Goal: Task Accomplishment & Management: Complete application form

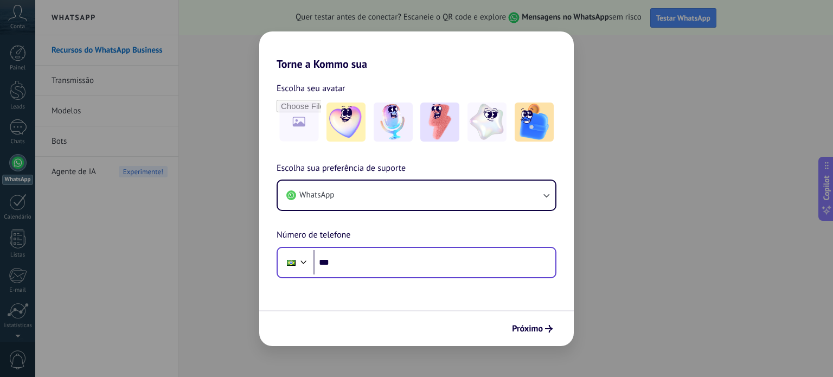
click at [361, 275] on div "Phone ***" at bounding box center [417, 262] width 280 height 31
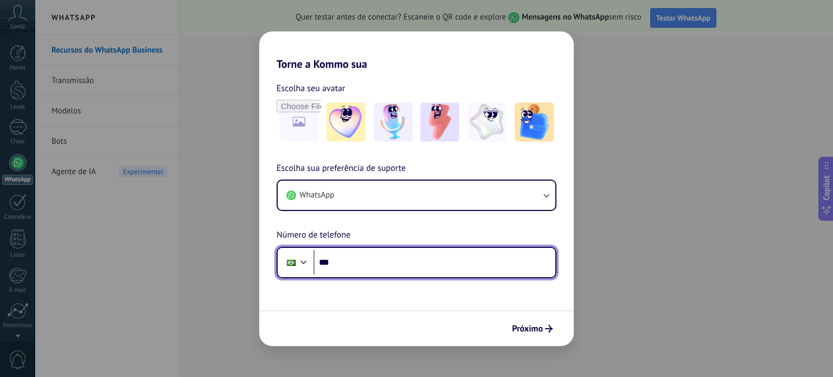
click at [358, 259] on input "***" at bounding box center [435, 262] width 242 height 25
type input "**********"
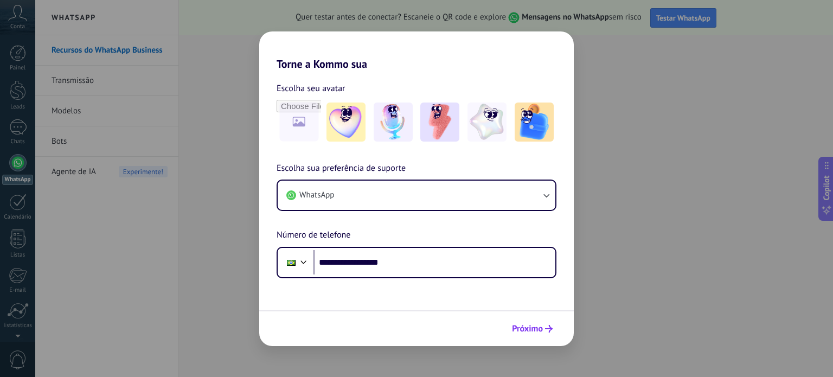
click at [540, 326] on span "Próximo" at bounding box center [527, 329] width 31 height 8
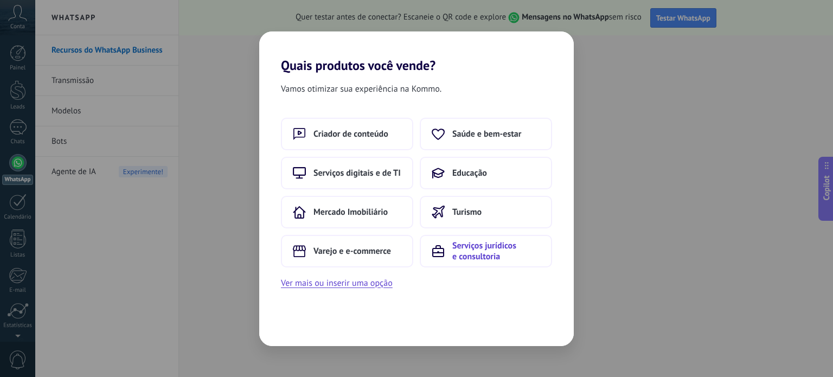
click at [481, 256] on span "Serviços jurídicos e consultoria" at bounding box center [496, 251] width 88 height 22
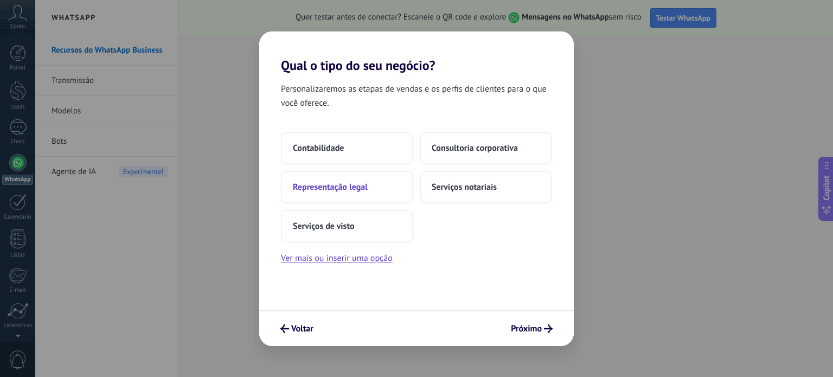
click at [348, 190] on span "Representação legal" at bounding box center [330, 187] width 75 height 11
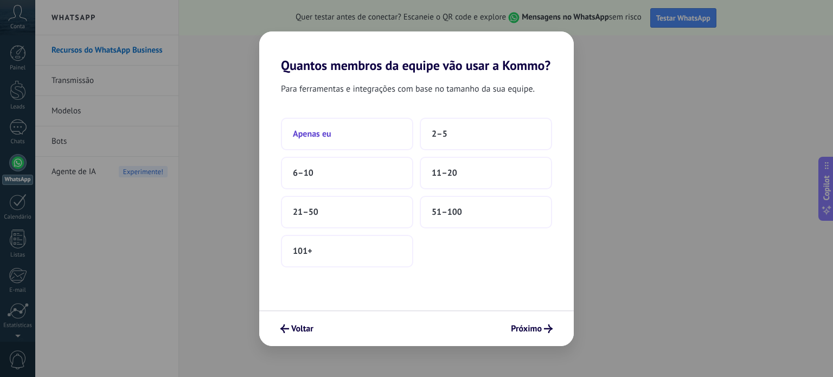
click at [343, 139] on button "Apenas eu" at bounding box center [347, 134] width 132 height 33
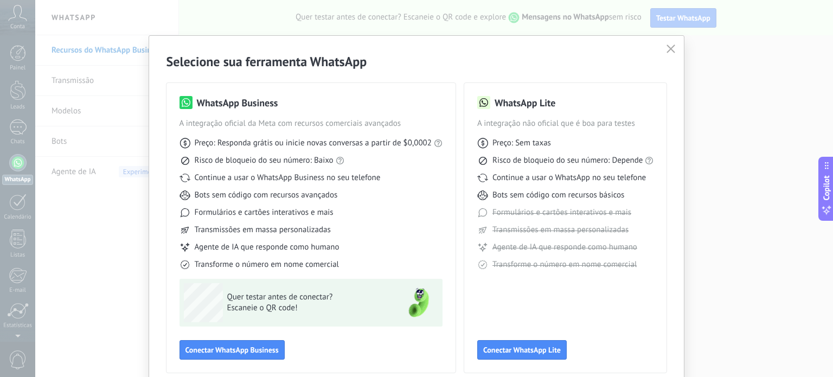
scroll to position [48, 0]
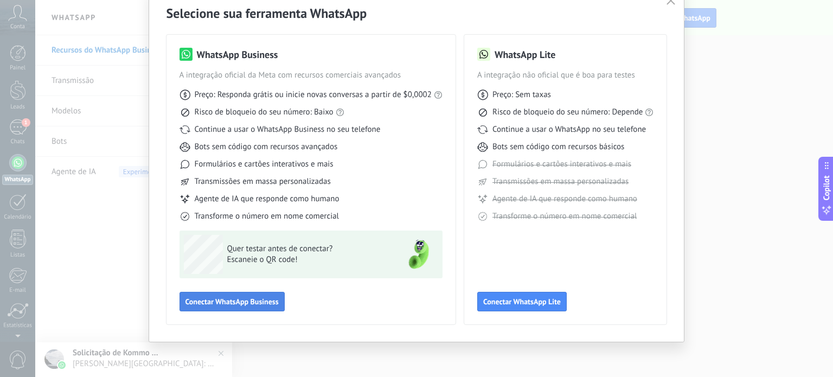
click at [269, 307] on button "Conectar WhatsApp Business" at bounding box center [232, 302] width 105 height 20
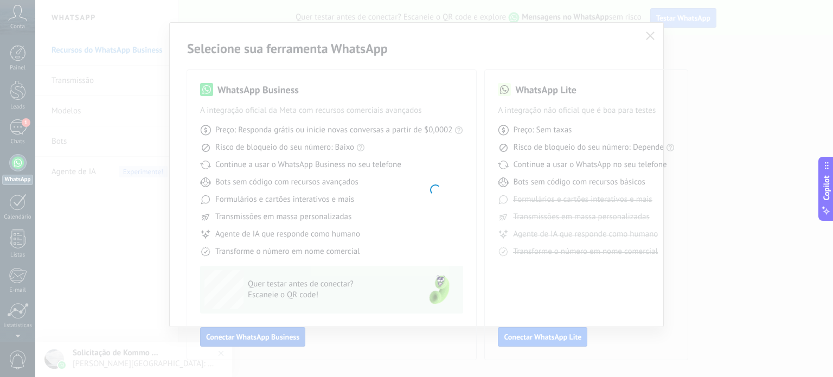
scroll to position [13, 0]
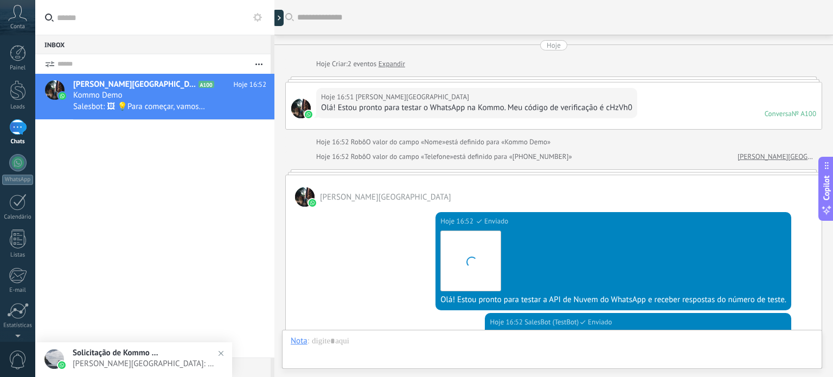
scroll to position [308, 0]
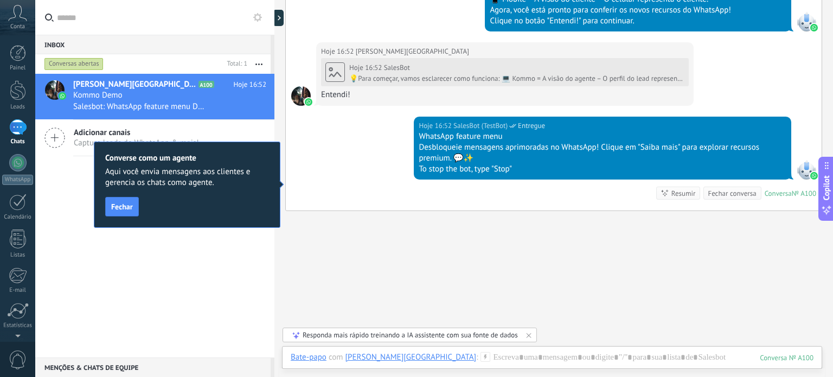
scroll to position [441, 0]
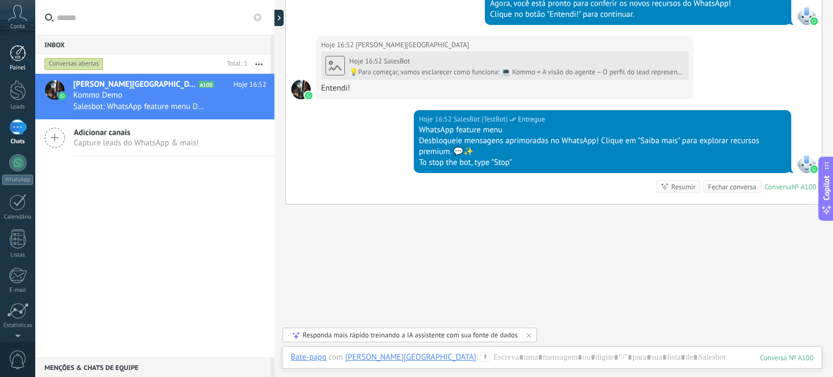
click at [24, 58] on div at bounding box center [18, 53] width 16 height 16
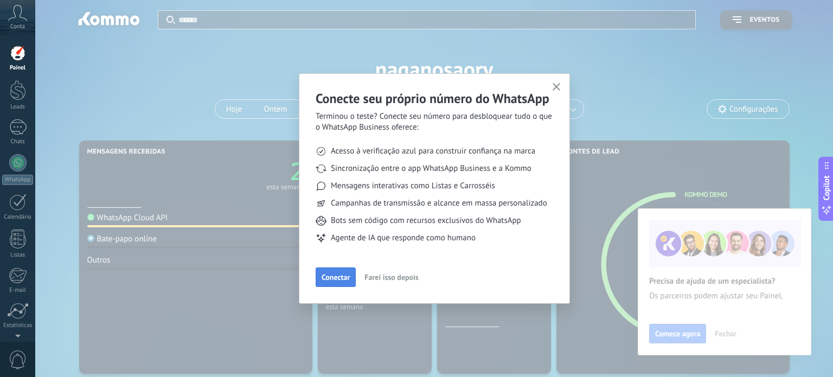
click at [341, 276] on span "Conectar" at bounding box center [336, 277] width 28 height 8
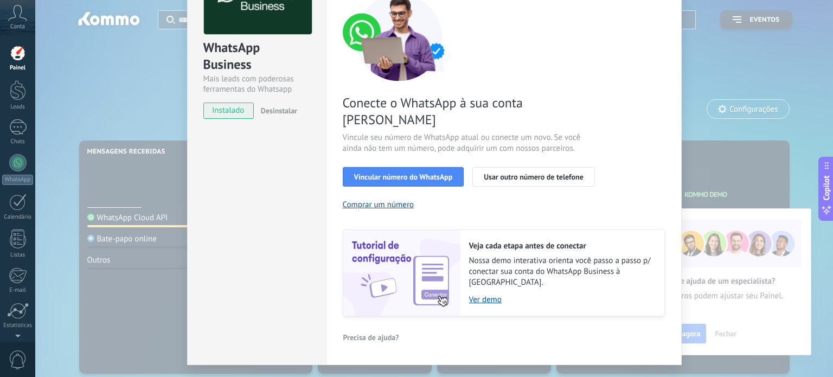
scroll to position [96, 0]
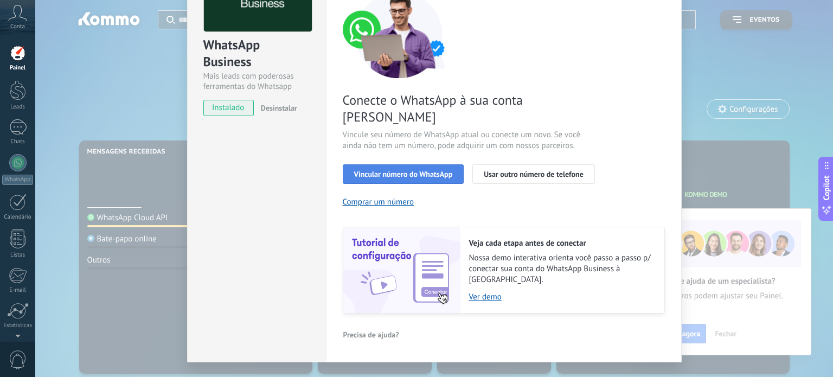
click at [412, 164] on button "Vincular número do WhatsApp" at bounding box center [404, 174] width 122 height 20
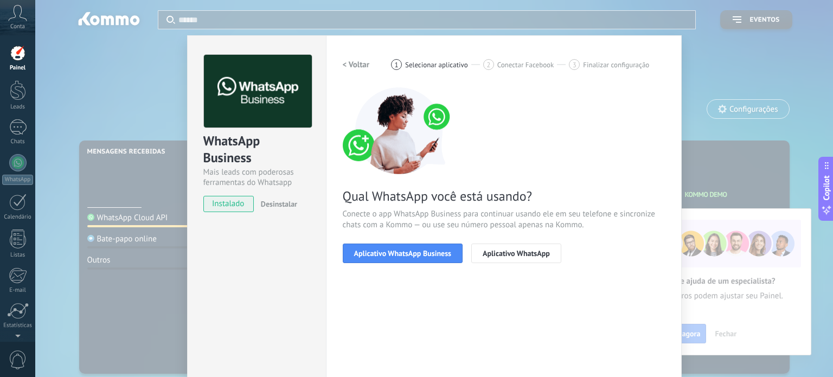
scroll to position [0, 0]
click at [422, 245] on button "Aplicativo WhatsApp Business" at bounding box center [403, 254] width 120 height 20
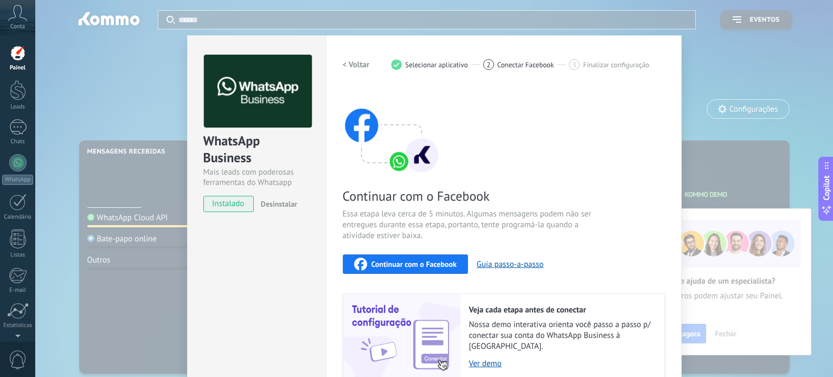
click at [707, 115] on div "WhatsApp Business Mais leads com poderosas ferramentas do Whatsapp instalado De…" at bounding box center [434, 188] width 798 height 377
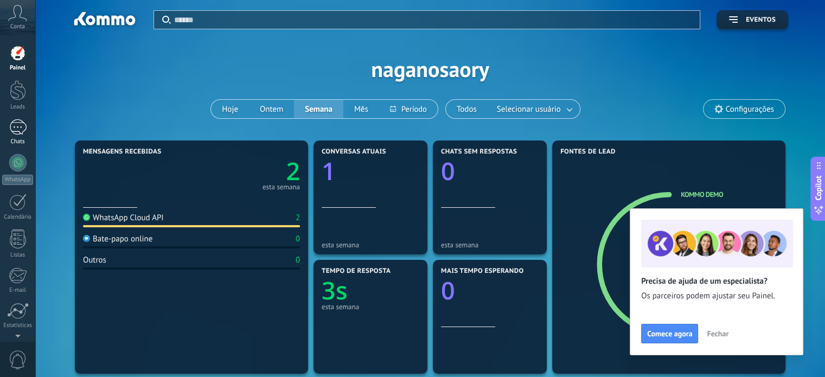
click at [15, 125] on div "1" at bounding box center [17, 127] width 17 height 16
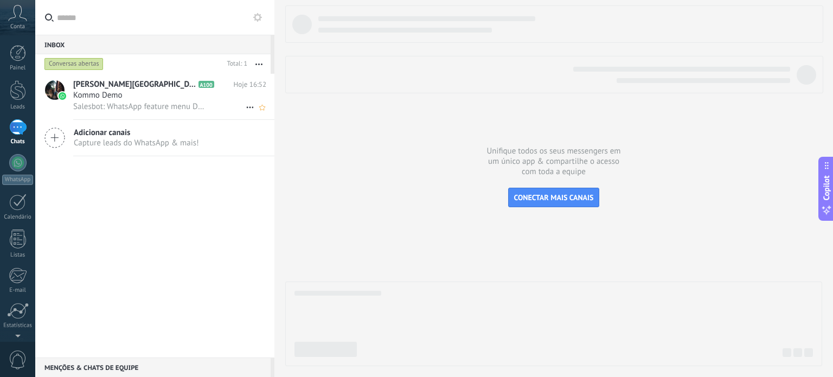
click at [164, 80] on h2 "‎Saory Nagano A100" at bounding box center [153, 84] width 161 height 11
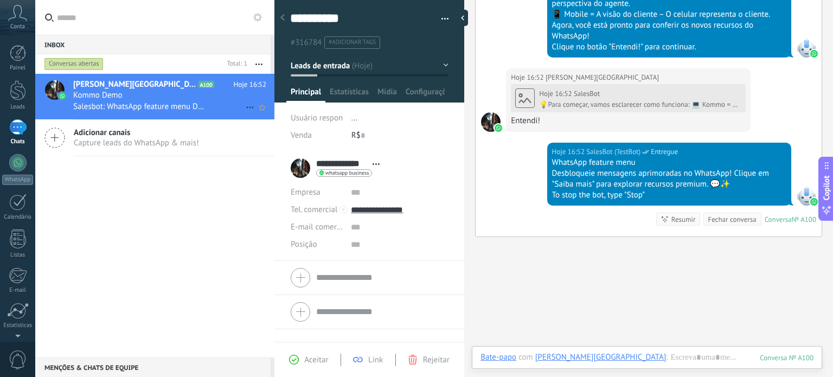
scroll to position [16, 0]
click at [640, 355] on div at bounding box center [647, 368] width 333 height 33
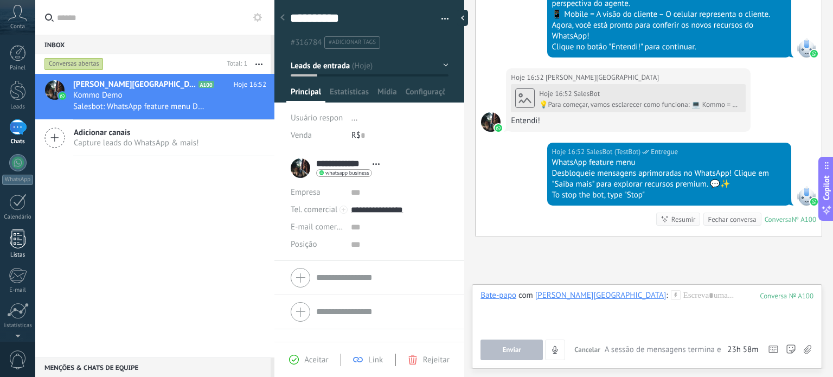
click at [26, 248] on link "Listas" at bounding box center [17, 243] width 35 height 29
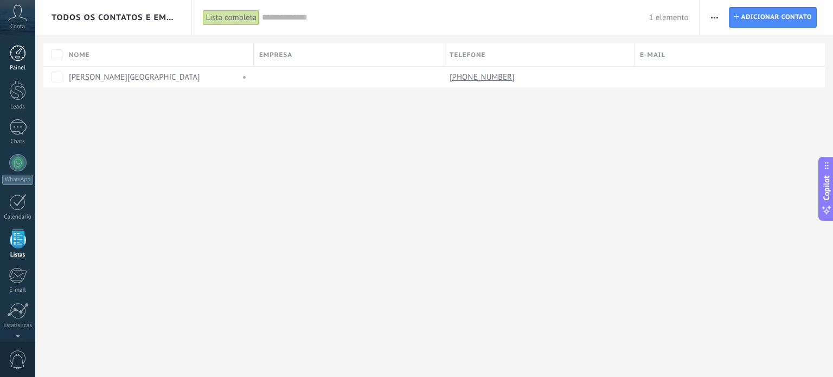
click at [17, 65] on div "Painel" at bounding box center [17, 68] width 31 height 7
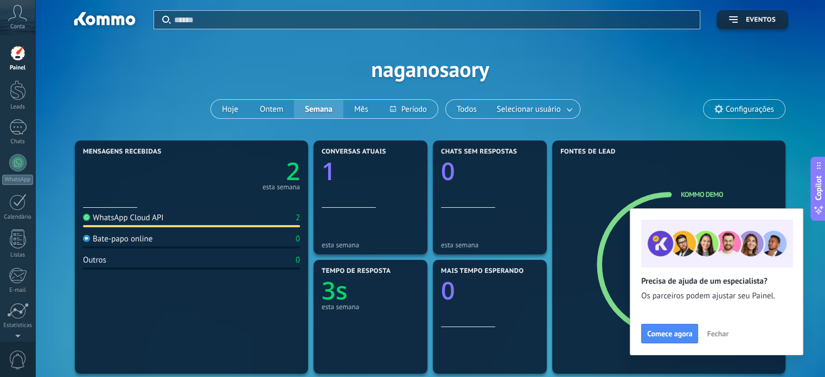
click at [219, 109] on div at bounding box center [447, 188] width 825 height 377
click at [290, 105] on button "Ontem" at bounding box center [271, 109] width 45 height 18
click at [366, 106] on button "Mês" at bounding box center [361, 109] width 36 height 18
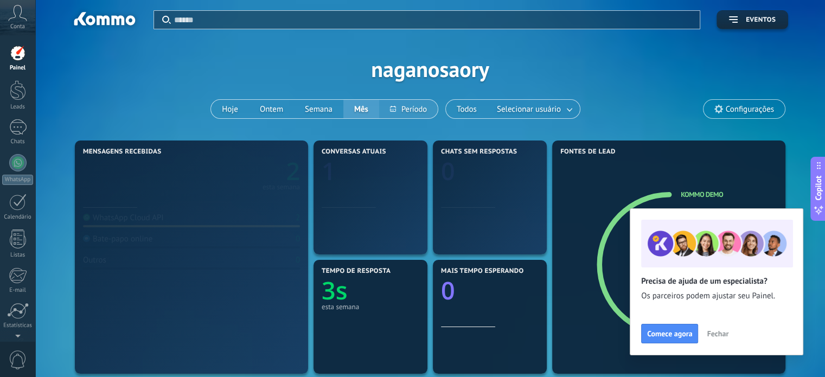
click at [431, 109] on button at bounding box center [408, 109] width 59 height 18
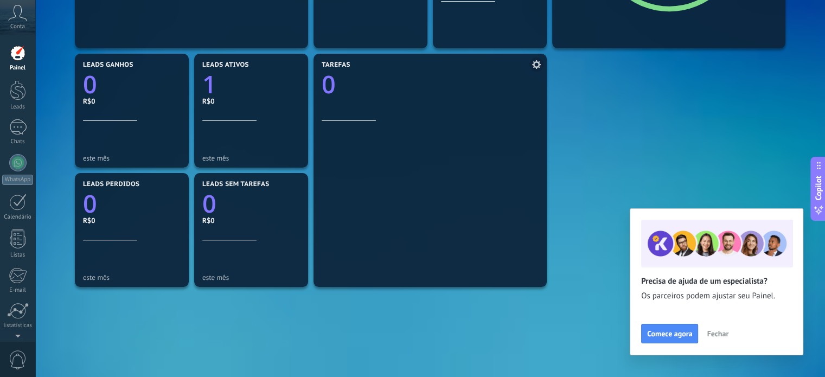
scroll to position [391, 0]
